Goal: Obtain resource: Obtain resource

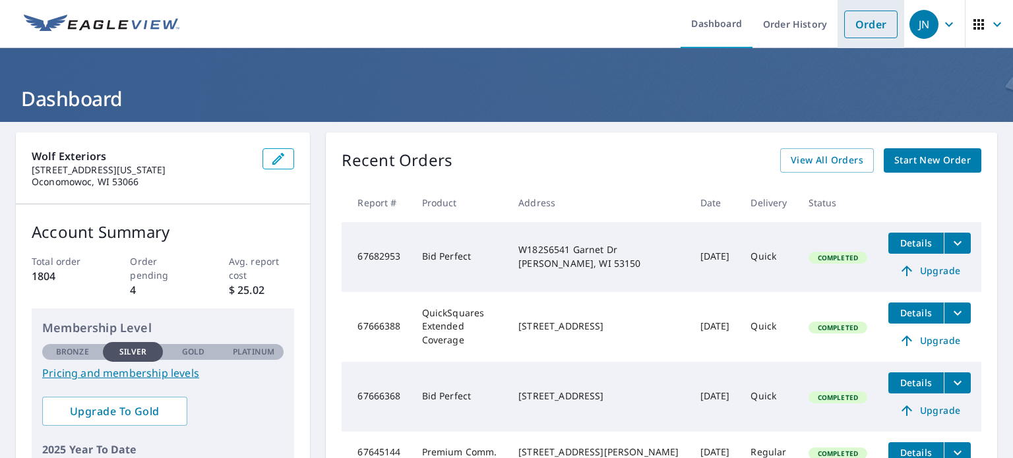
click at [858, 24] on link "Order" at bounding box center [870, 25] width 53 height 28
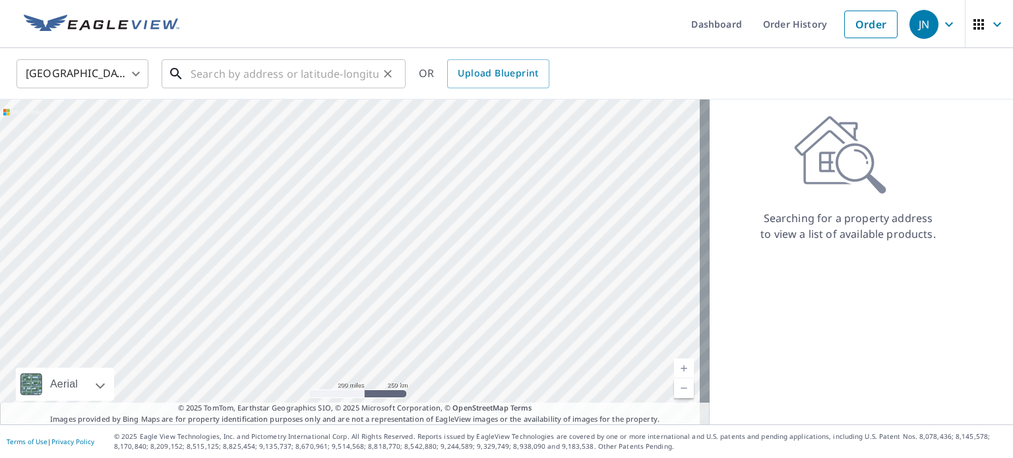
click at [243, 75] on input "text" at bounding box center [285, 73] width 188 height 37
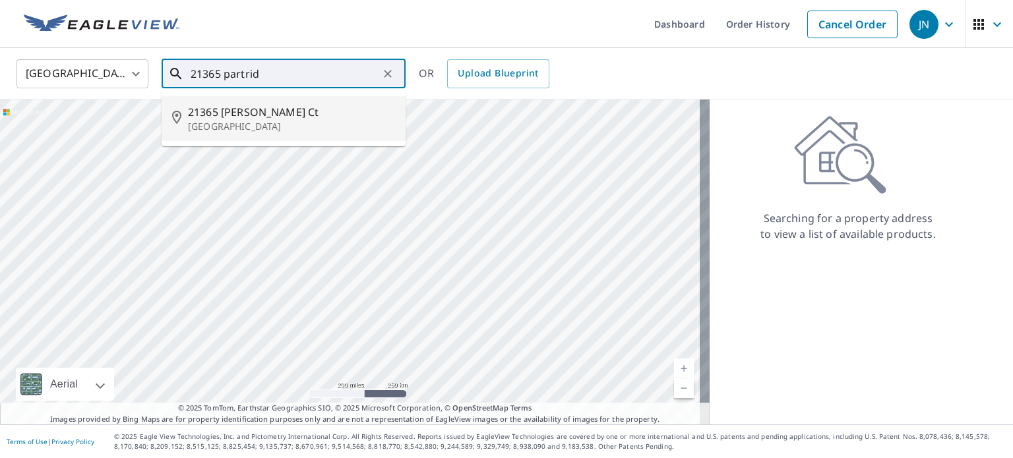
click at [237, 119] on span "21365 [PERSON_NAME] Ct" at bounding box center [291, 112] width 207 height 16
type input "[STREET_ADDRESS][PERSON_NAME]"
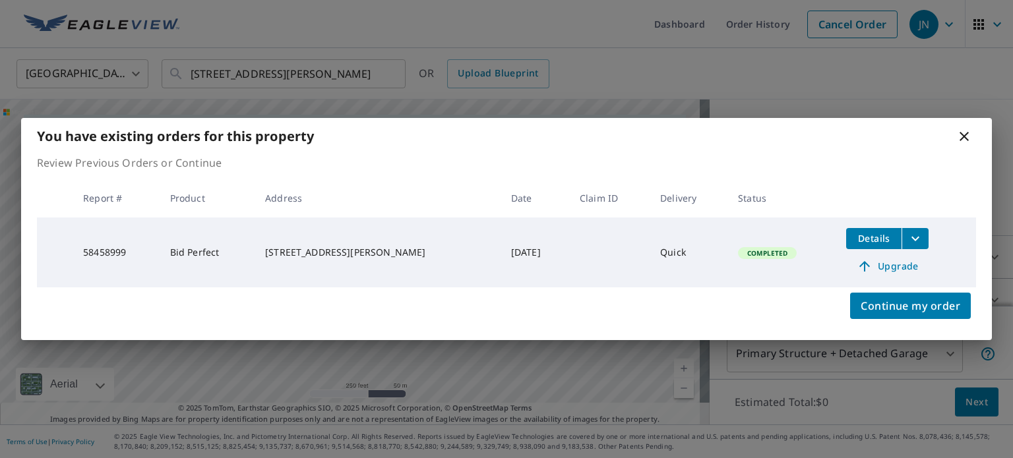
click at [878, 234] on span "Details" at bounding box center [874, 238] width 40 height 13
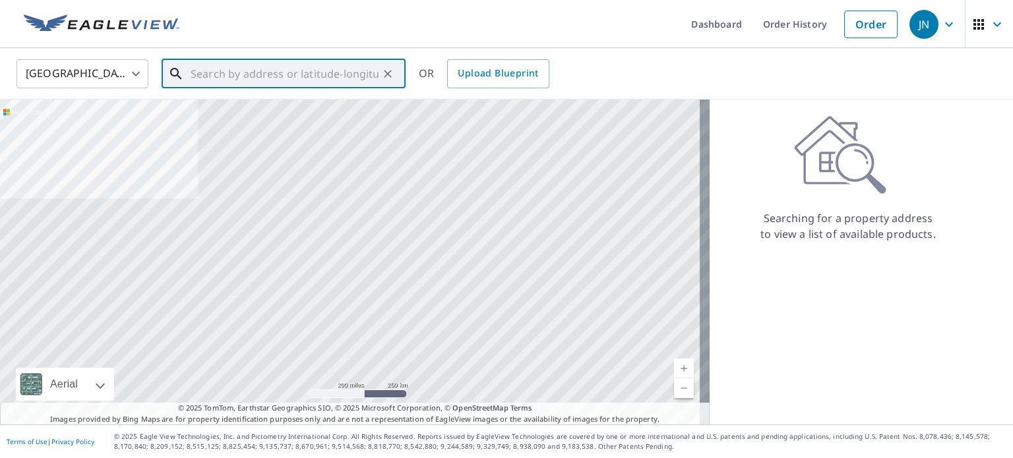
click at [307, 73] on input "text" at bounding box center [285, 73] width 188 height 37
paste input "45380812"
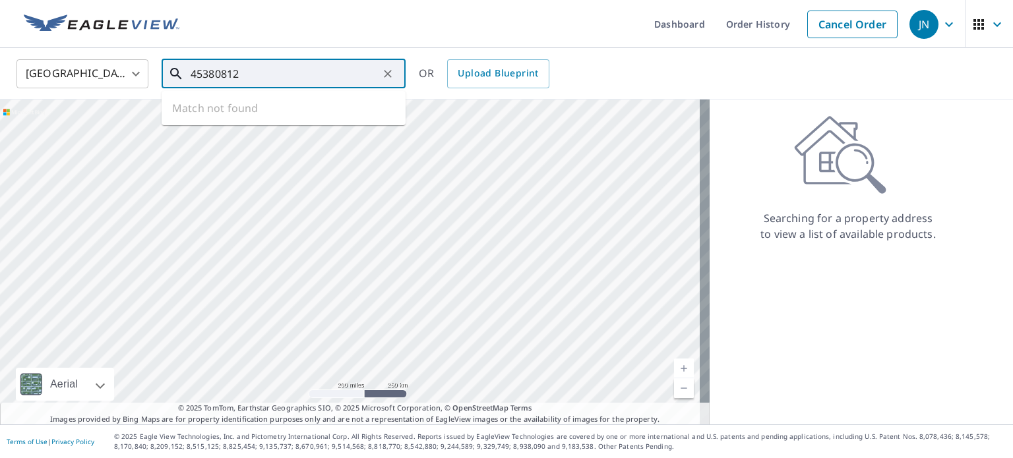
drag, startPoint x: 307, startPoint y: 73, endPoint x: 108, endPoint y: 62, distance: 199.5
click at [108, 62] on div "[GEOGRAPHIC_DATA] [GEOGRAPHIC_DATA] ​ 45380812 ​ Match not found OR Upload Blue…" at bounding box center [502, 73] width 990 height 31
type input "[STREET_ADDRESS][PERSON_NAME]"
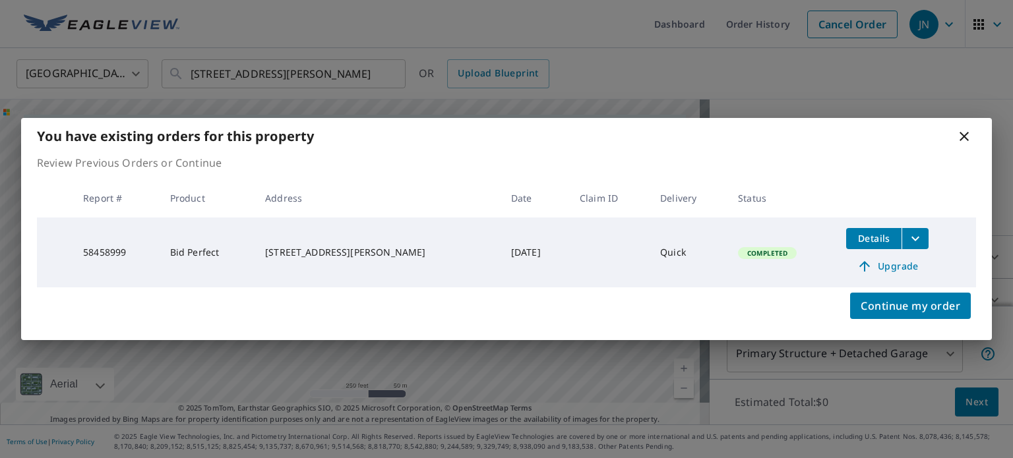
click at [901, 239] on button "filesDropdownBtn-58458999" at bounding box center [914, 238] width 27 height 21
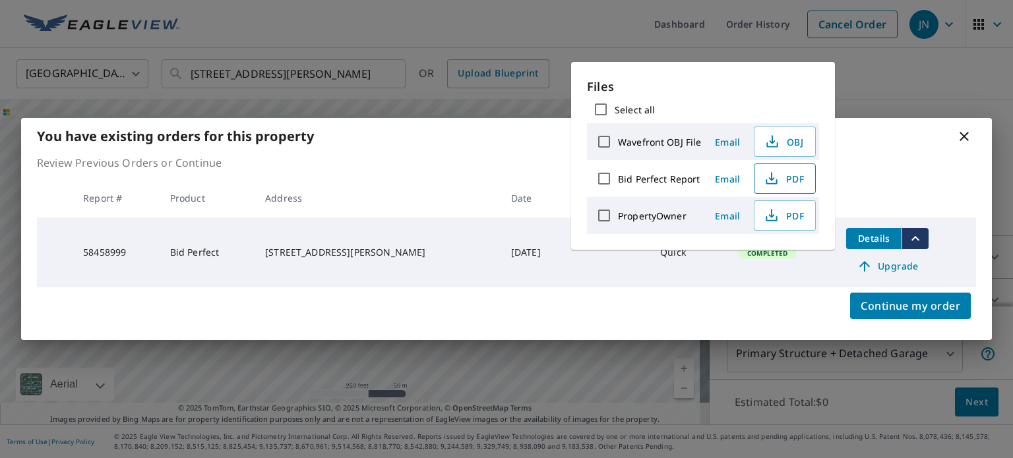
click at [797, 172] on span "PDF" at bounding box center [783, 179] width 42 height 16
